Goal: Task Accomplishment & Management: Use online tool/utility

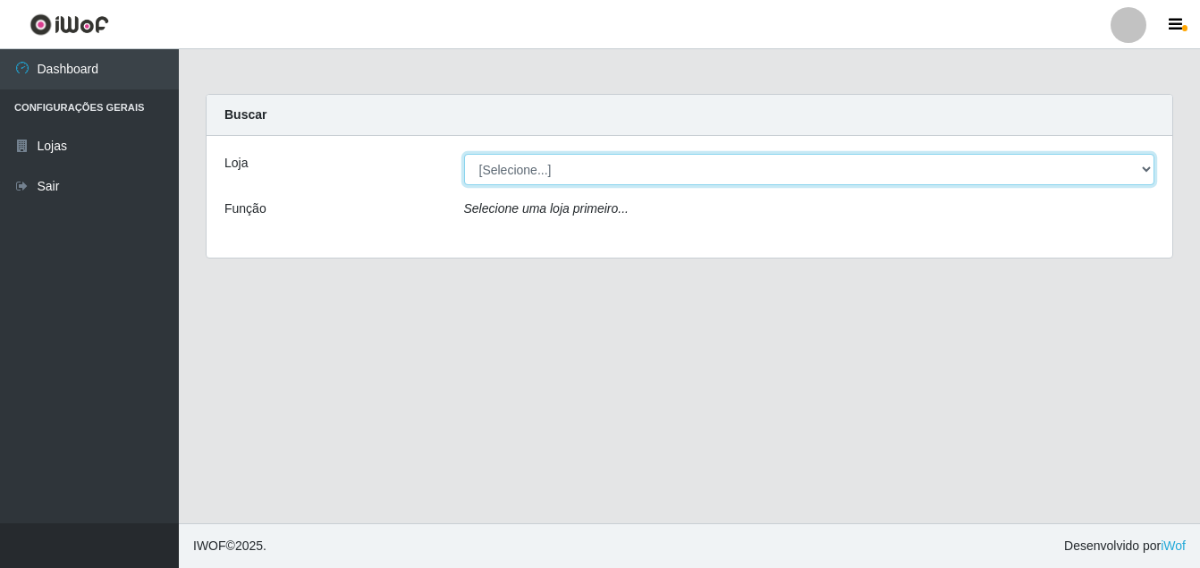
click at [610, 172] on select "[Selecione...] Ajubá Mercado" at bounding box center [809, 169] width 691 height 31
select select "402"
click at [464, 154] on select "[Selecione...] Ajubá Mercado" at bounding box center [809, 169] width 691 height 31
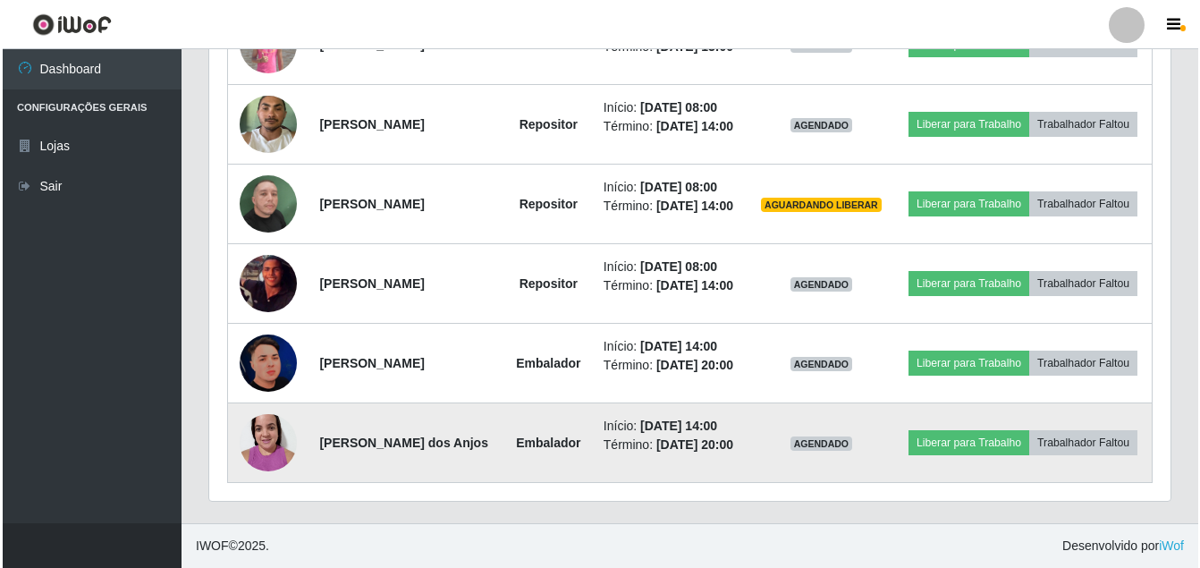
scroll to position [591, 0]
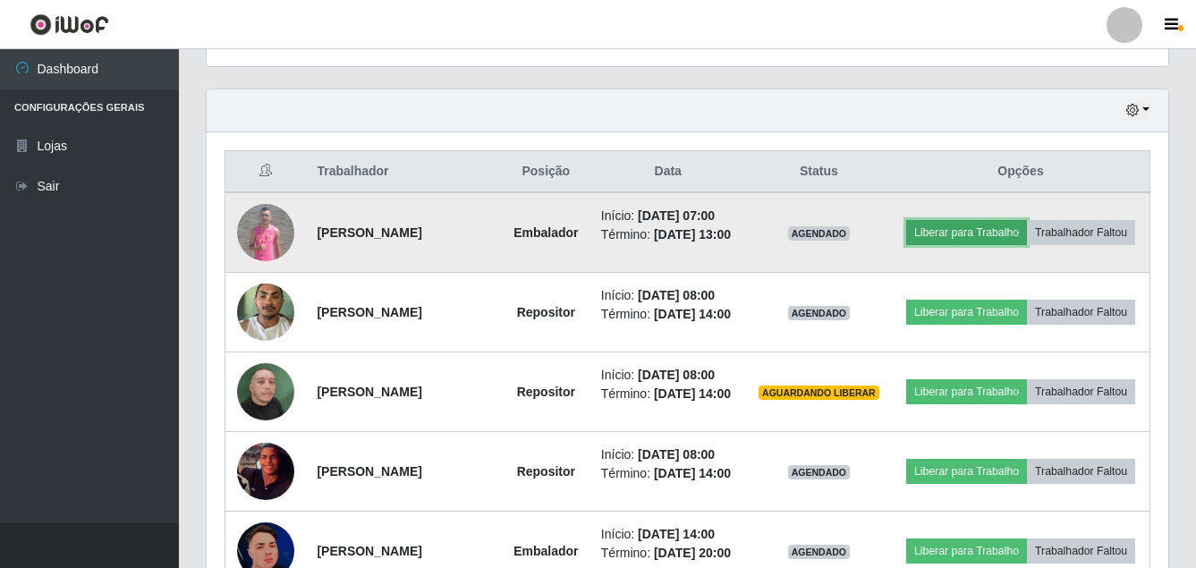
click at [995, 221] on button "Liberar para Trabalho" at bounding box center [966, 232] width 121 height 25
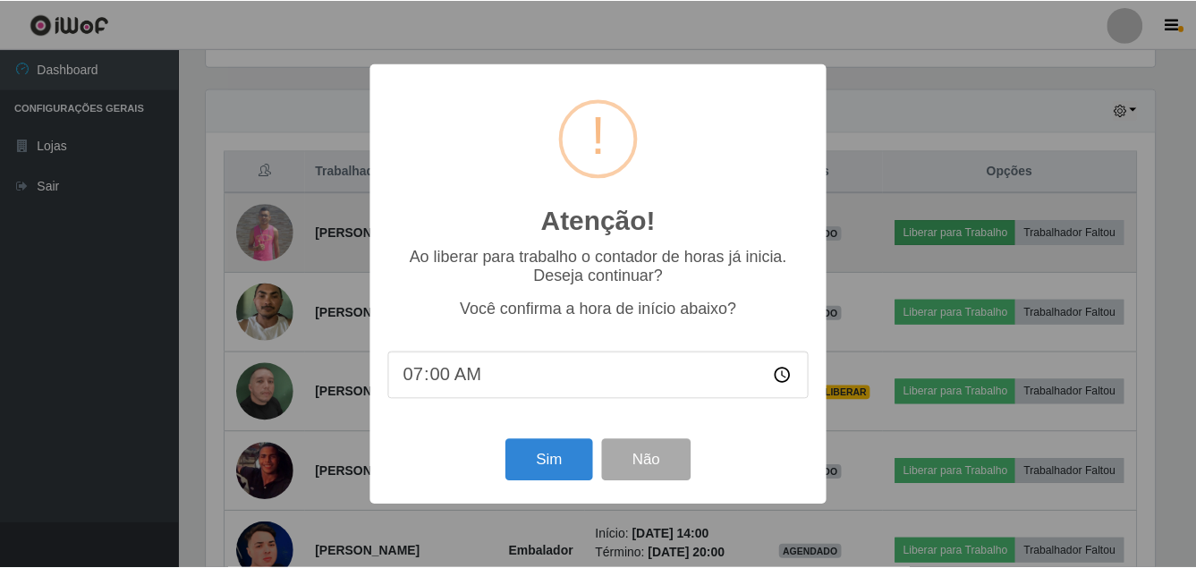
scroll to position [371, 953]
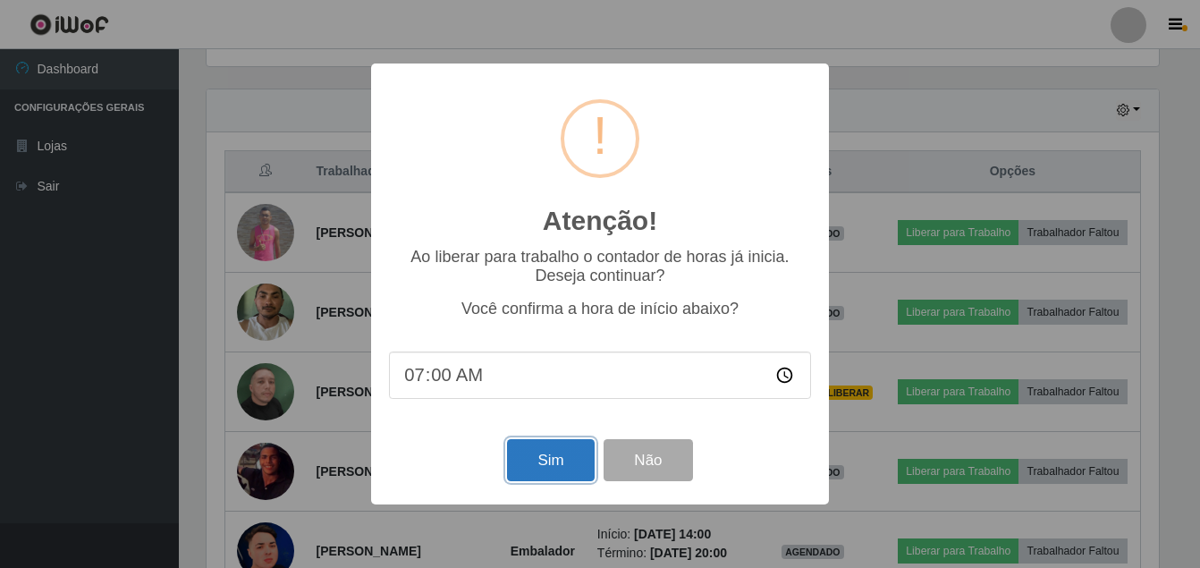
click at [551, 461] on button "Sim" at bounding box center [550, 460] width 87 height 42
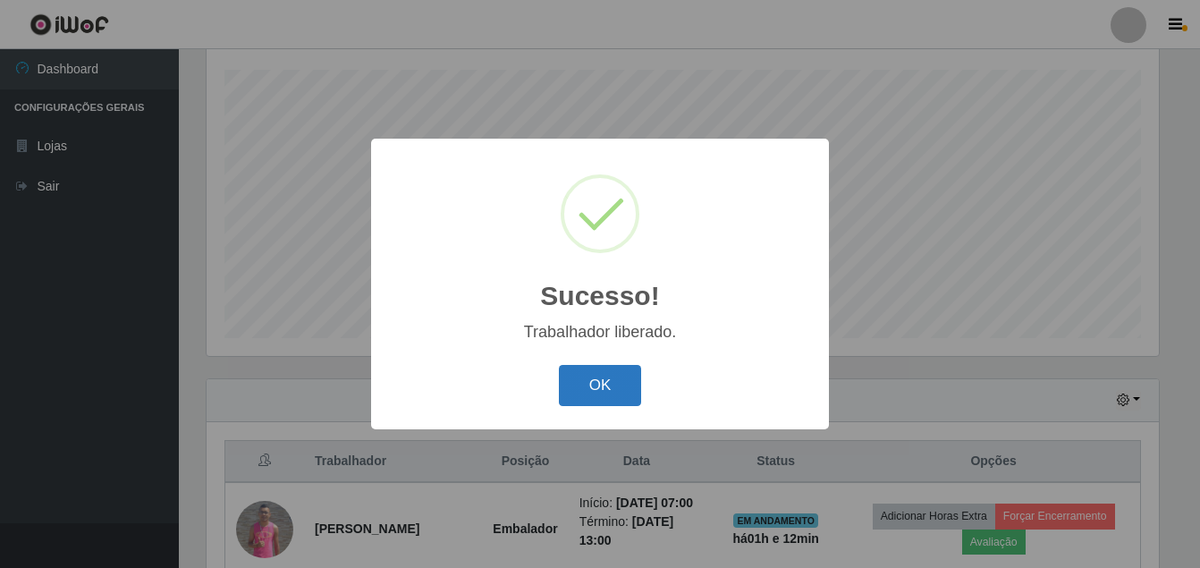
click at [587, 390] on button "OK" at bounding box center [600, 386] width 83 height 42
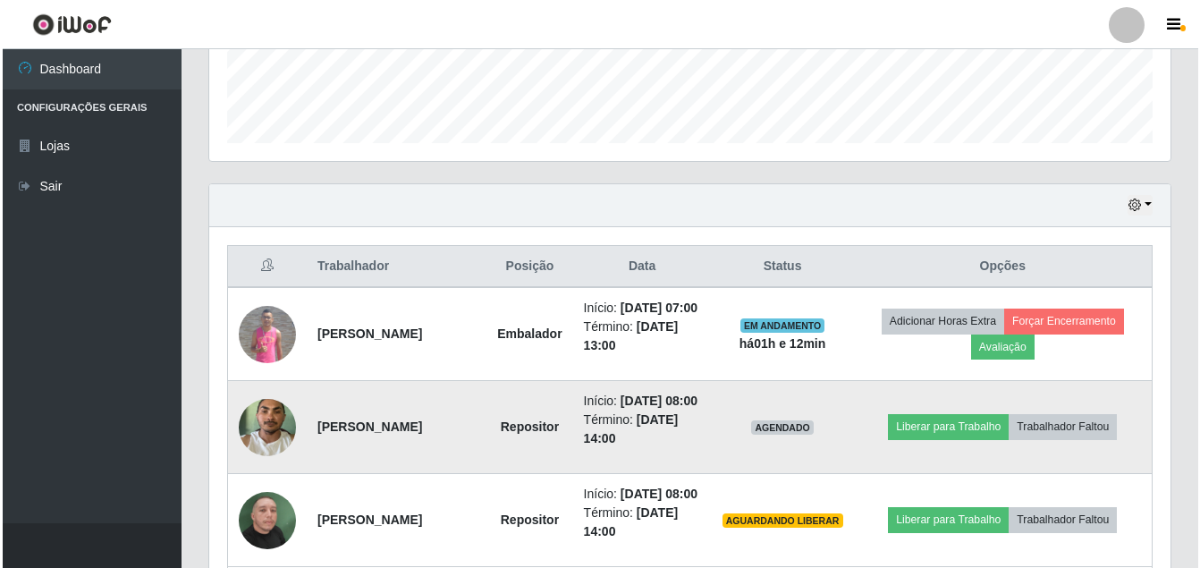
scroll to position [570, 0]
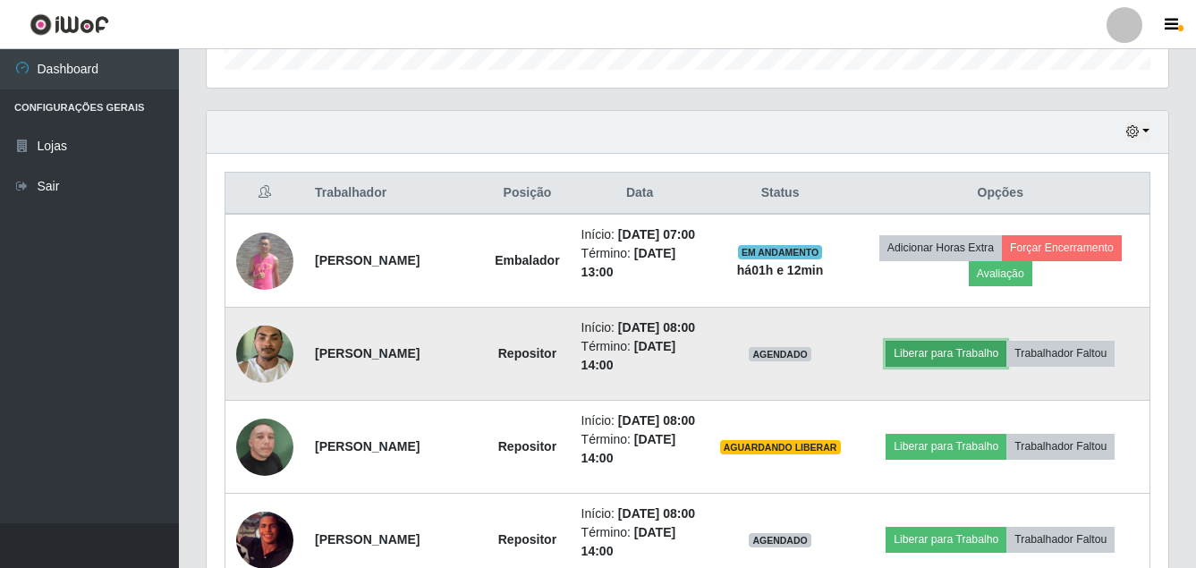
click at [926, 366] on button "Liberar para Trabalho" at bounding box center [946, 353] width 121 height 25
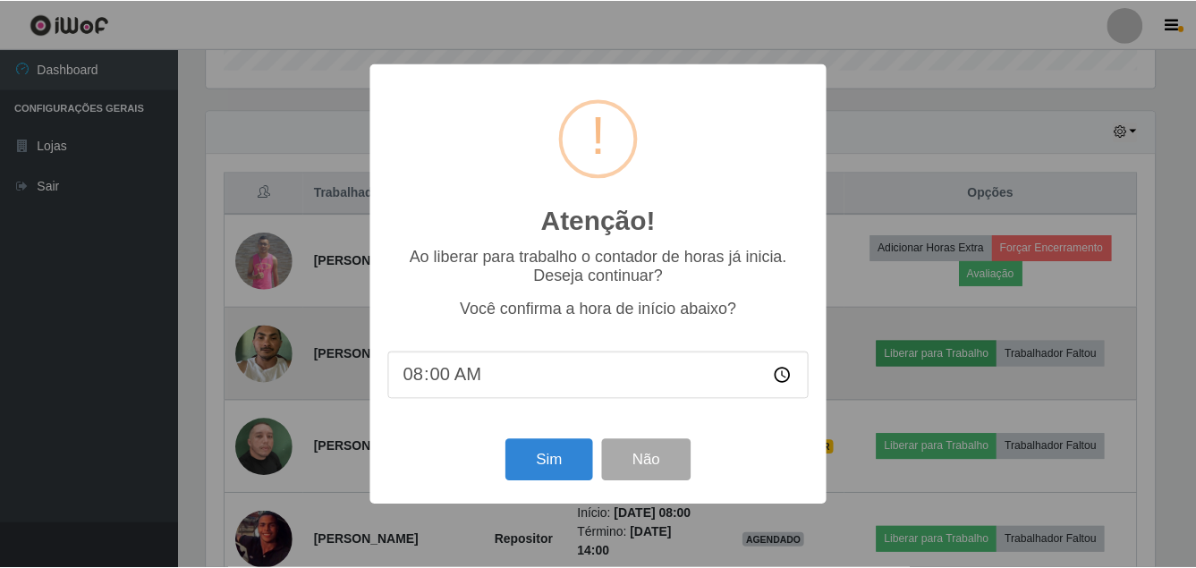
scroll to position [371, 953]
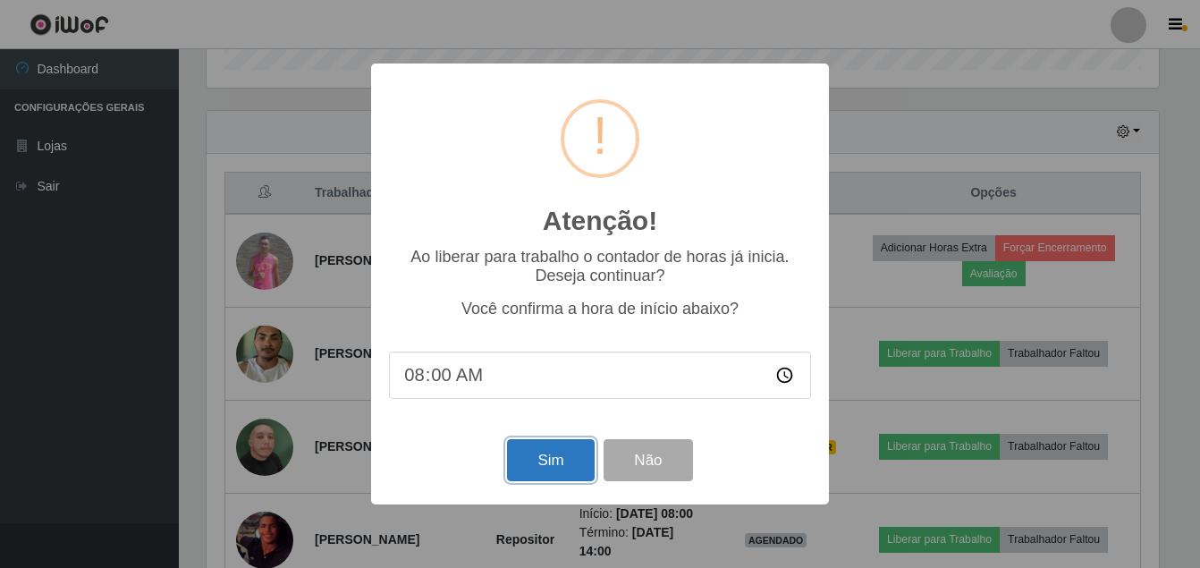
click at [572, 458] on button "Sim" at bounding box center [550, 460] width 87 height 42
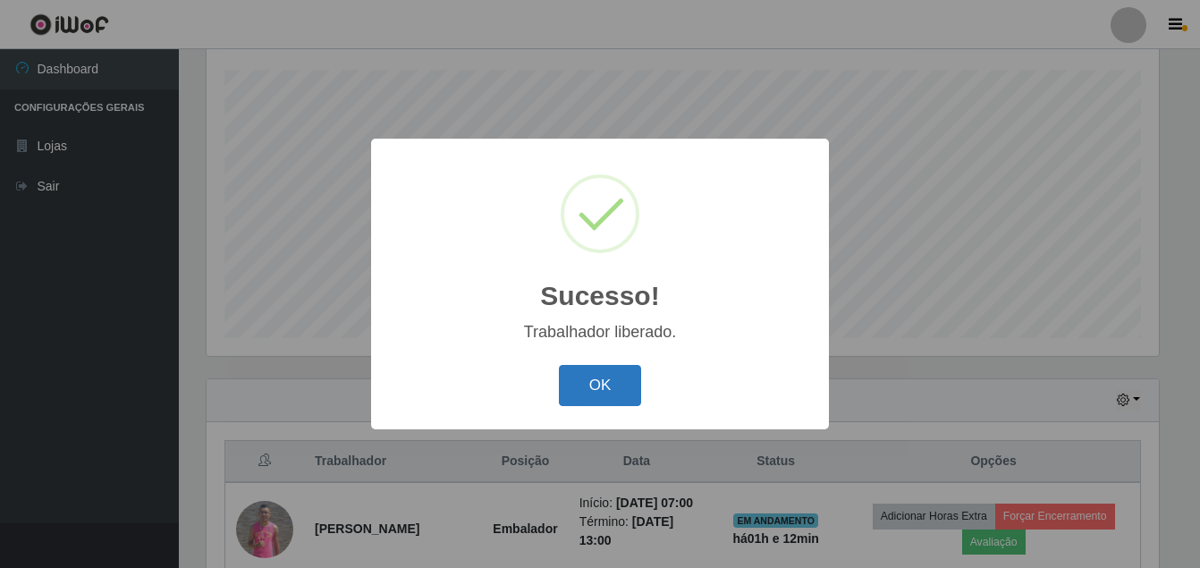
click at [583, 390] on button "OK" at bounding box center [600, 386] width 83 height 42
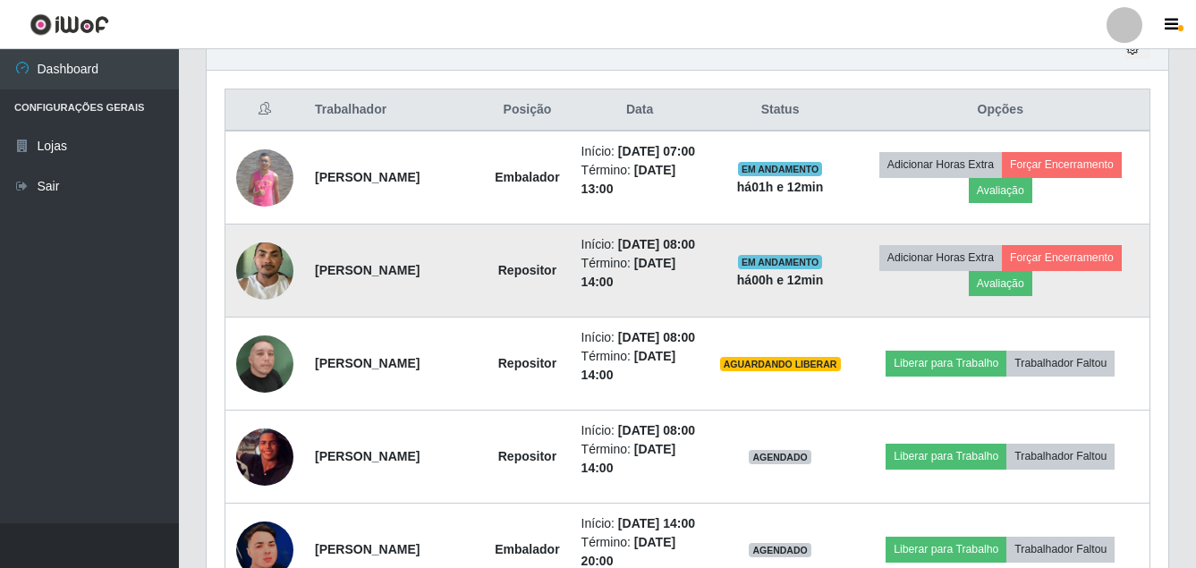
scroll to position [659, 0]
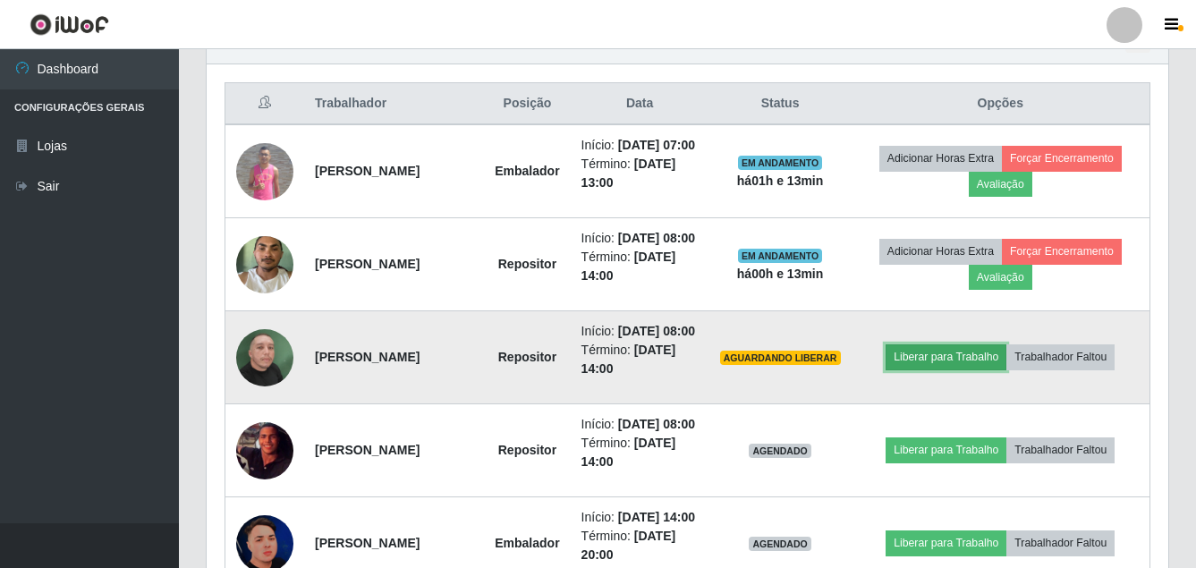
click at [960, 369] on button "Liberar para Trabalho" at bounding box center [946, 356] width 121 height 25
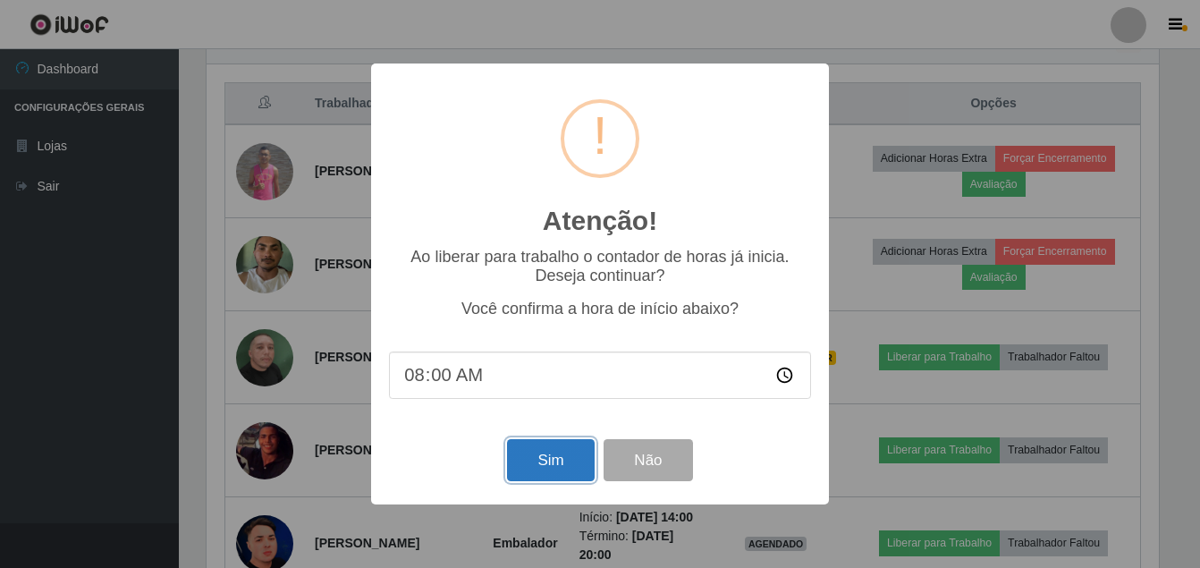
click at [568, 474] on button "Sim" at bounding box center [550, 460] width 87 height 42
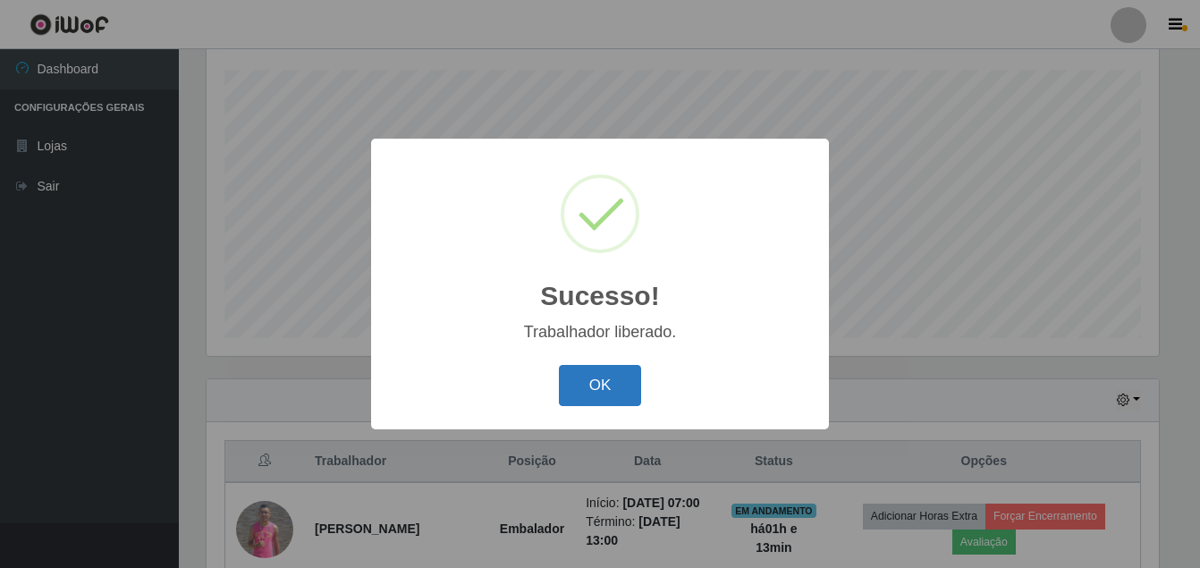
click at [602, 372] on button "OK" at bounding box center [600, 386] width 83 height 42
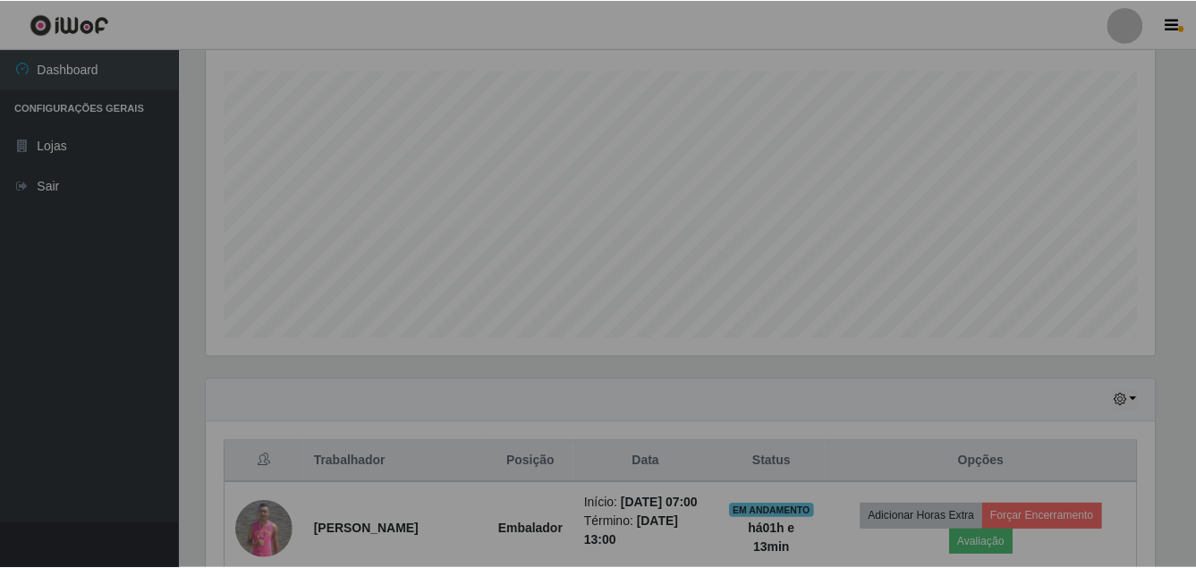
scroll to position [371, 962]
